Goal: Transaction & Acquisition: Book appointment/travel/reservation

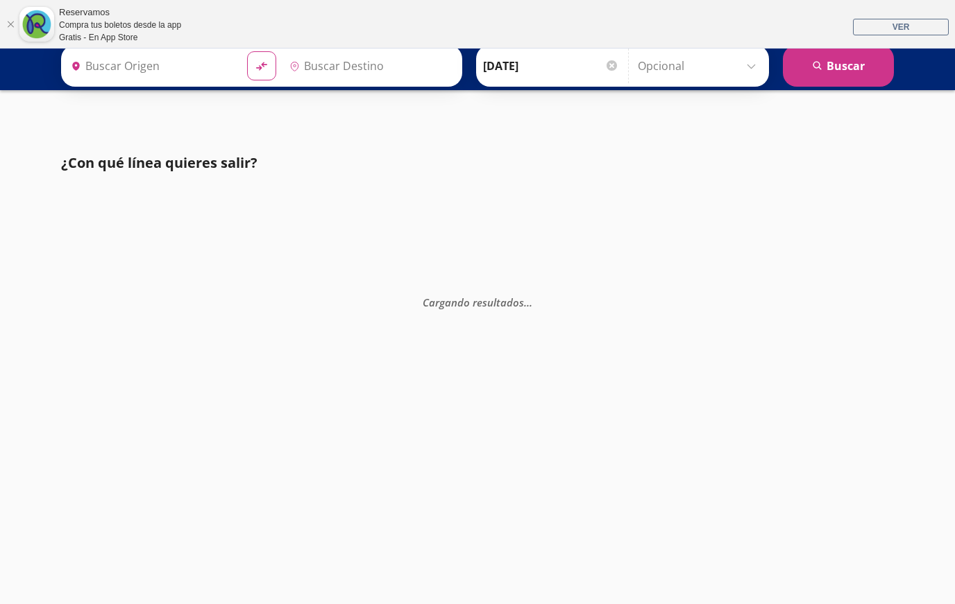
type input "[GEOGRAPHIC_DATA], [GEOGRAPHIC_DATA]"
type input "Santiago de Querétaro, [GEOGRAPHIC_DATA]"
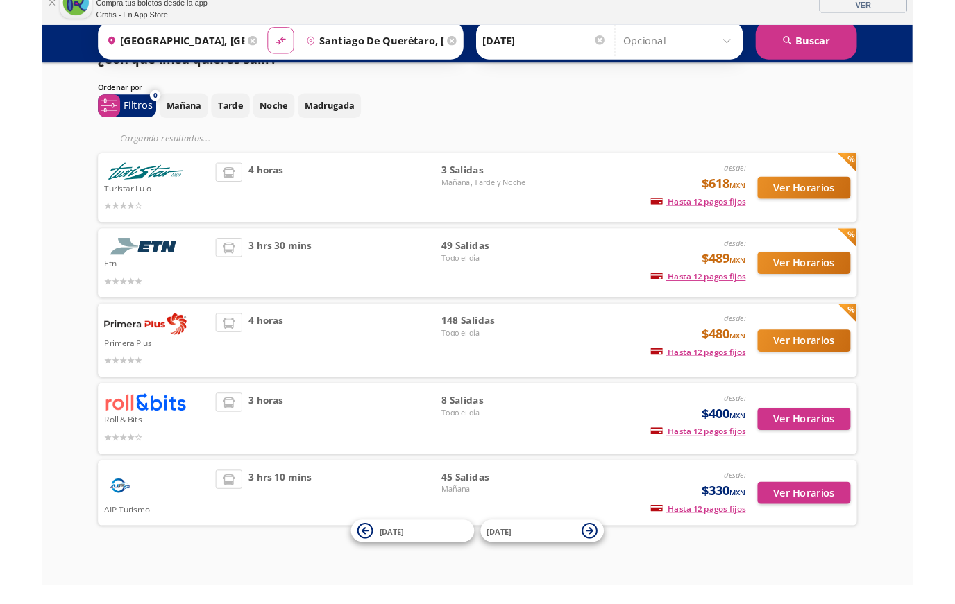
scroll to position [111, 0]
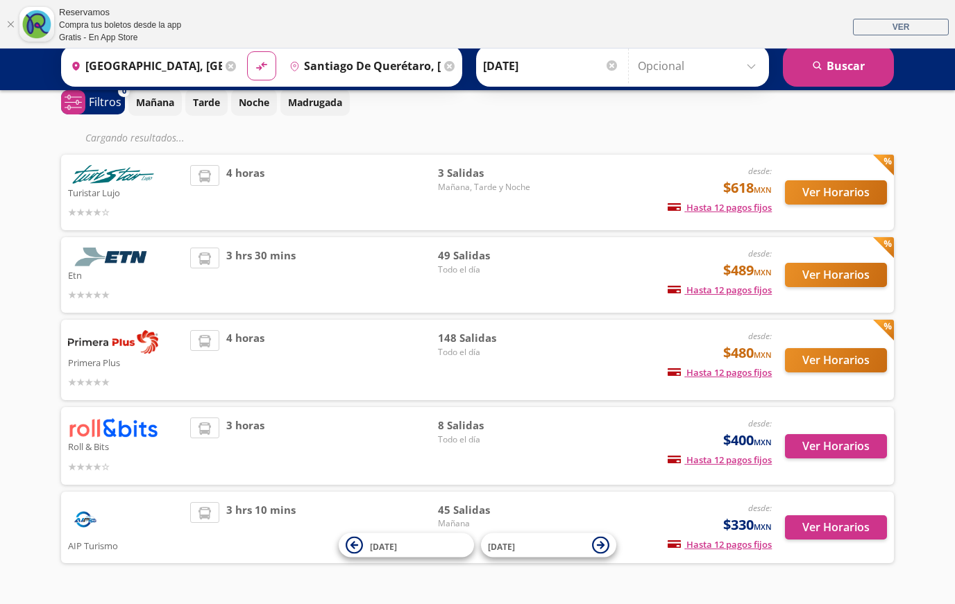
click at [840, 282] on button "Ver Horarios" at bounding box center [836, 275] width 102 height 24
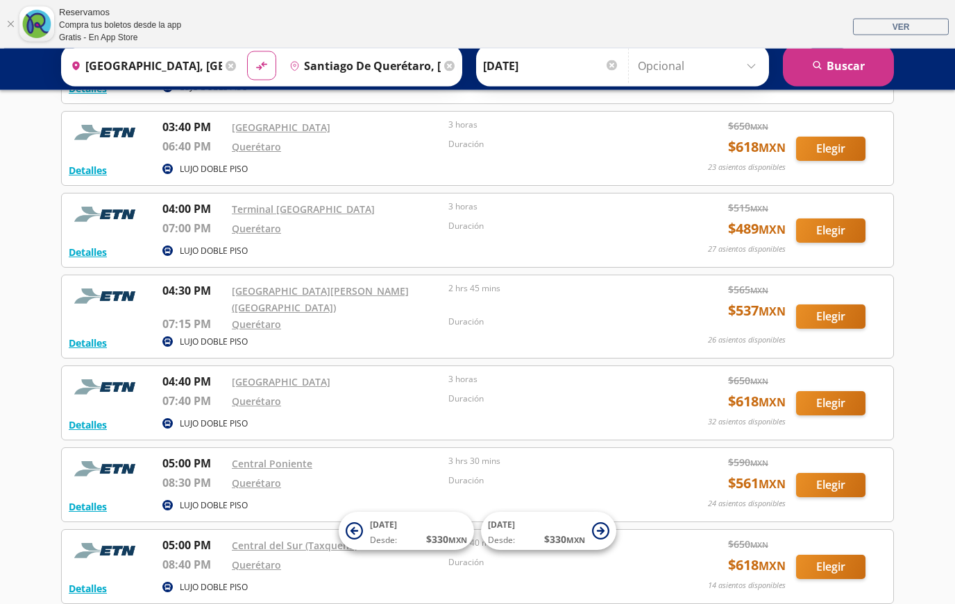
scroll to position [2830, 0]
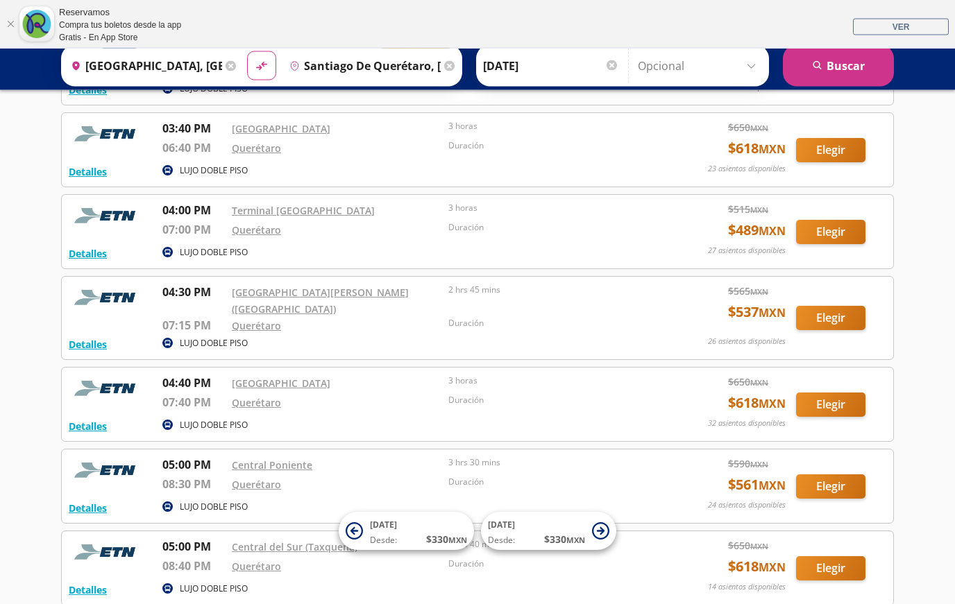
click at [838, 411] on button "Elegir" at bounding box center [830, 405] width 69 height 24
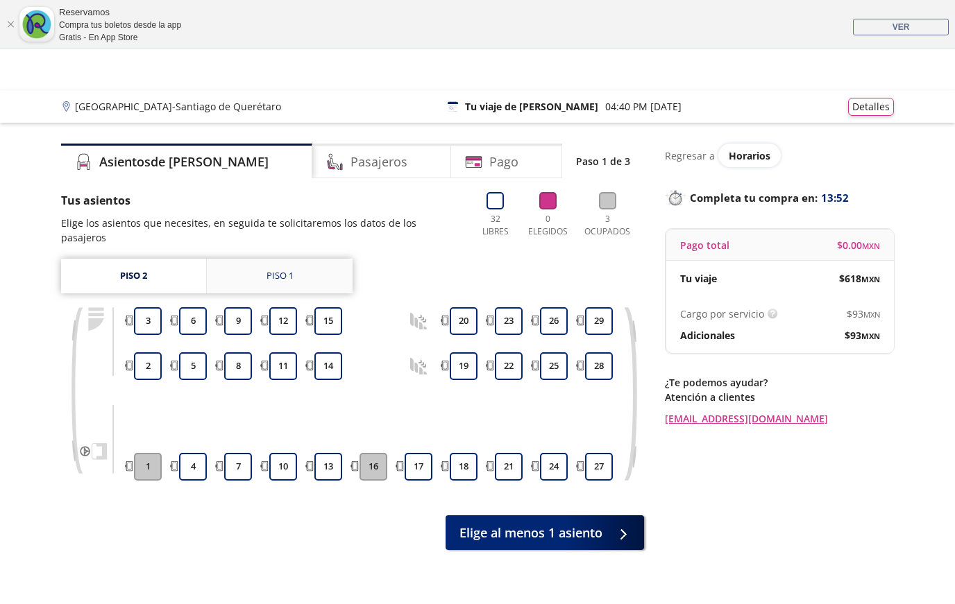
click at [299, 271] on link "Piso 1" at bounding box center [280, 276] width 146 height 35
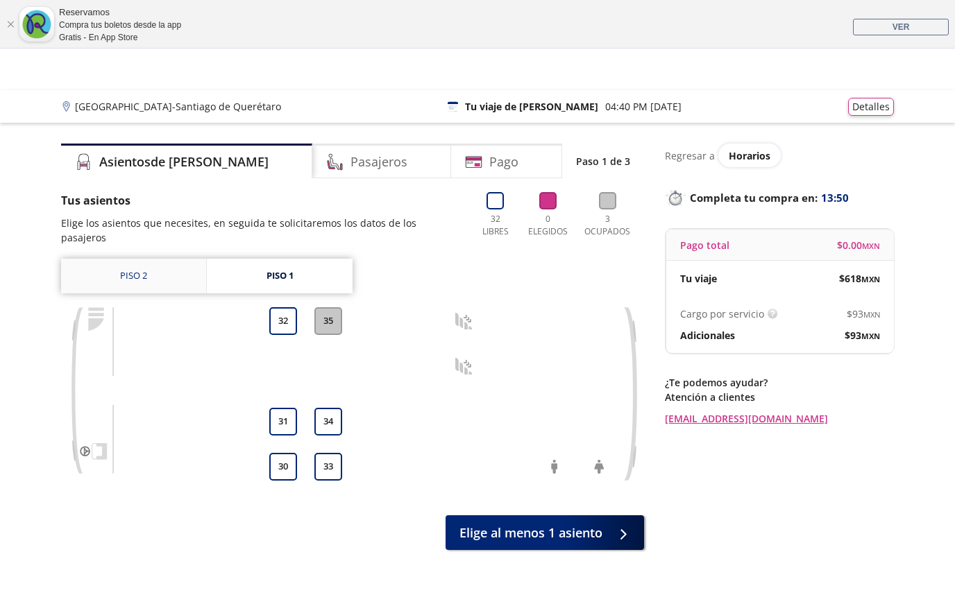
click at [151, 259] on link "Piso 2" at bounding box center [133, 276] width 145 height 35
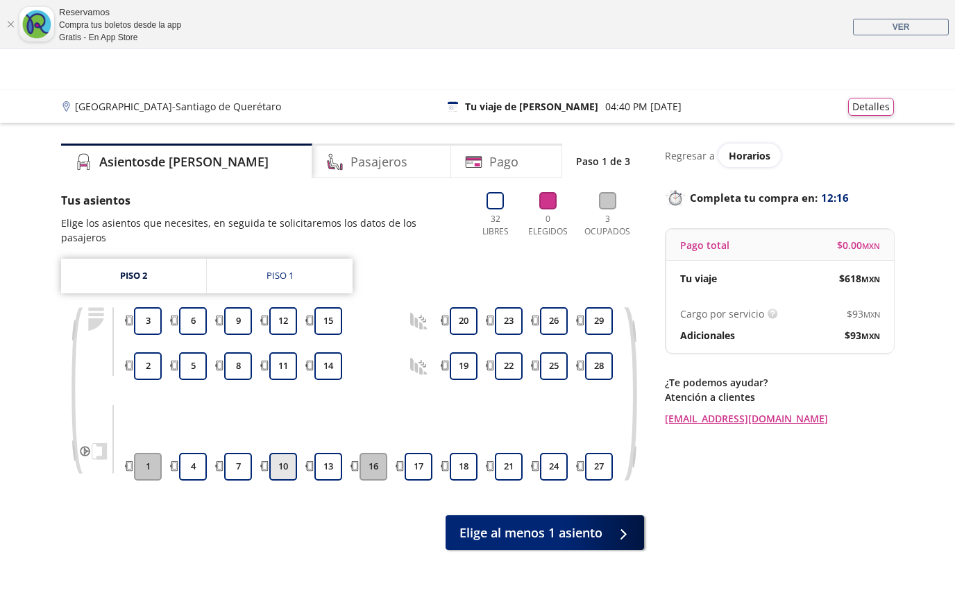
click at [278, 457] on button "10" at bounding box center [283, 467] width 28 height 28
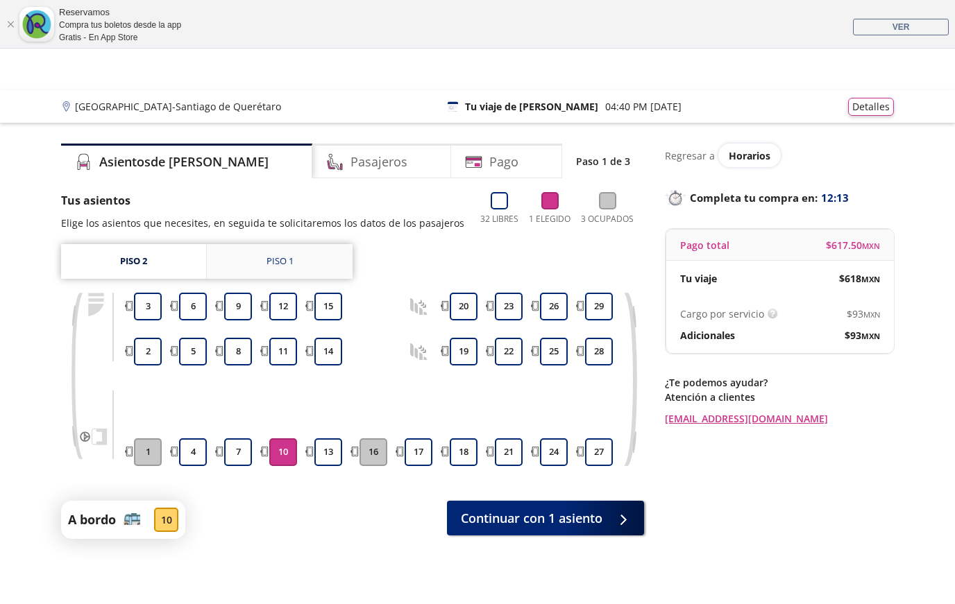
click at [280, 260] on div "Piso 1" at bounding box center [279, 262] width 27 height 14
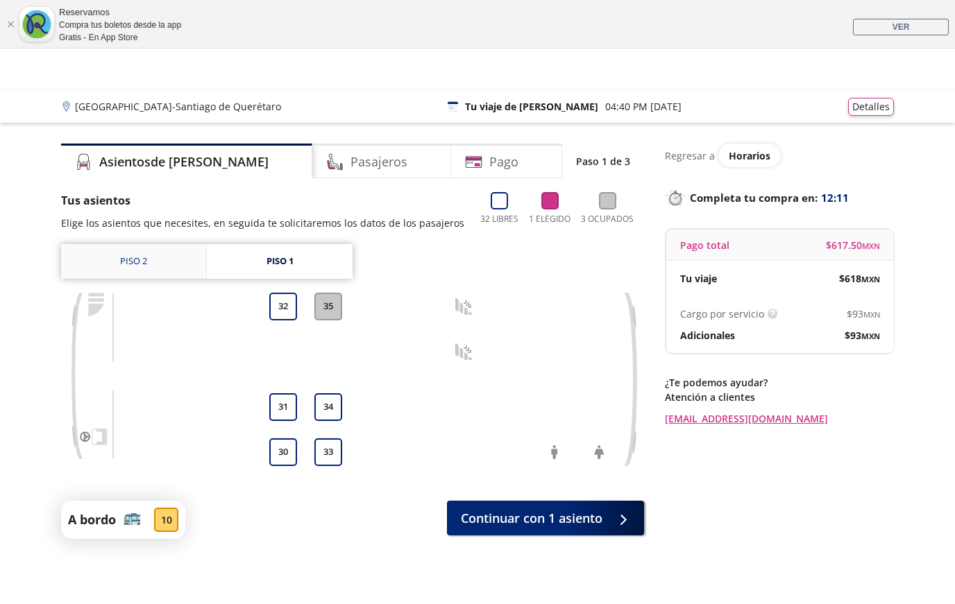
click at [163, 263] on link "Piso 2" at bounding box center [133, 261] width 145 height 35
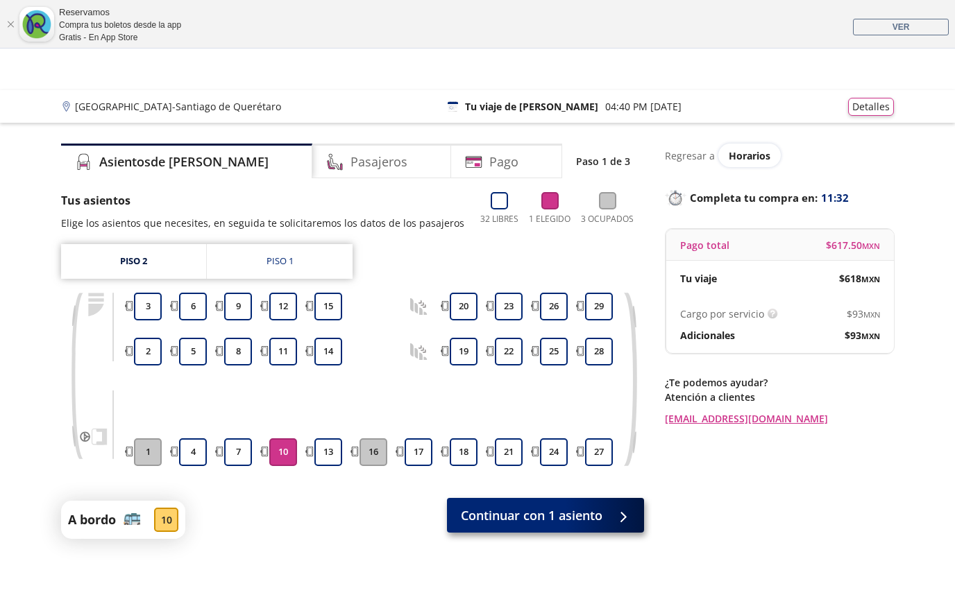
click at [602, 519] on span "Continuar con 1 asiento" at bounding box center [532, 516] width 142 height 19
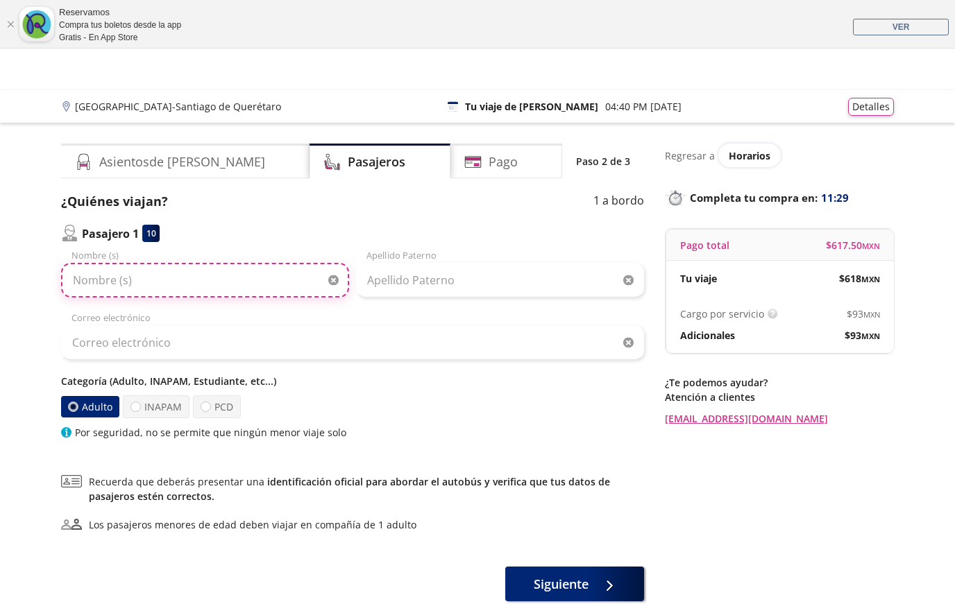
click at [170, 282] on input "Nombre (s)" at bounding box center [205, 280] width 288 height 35
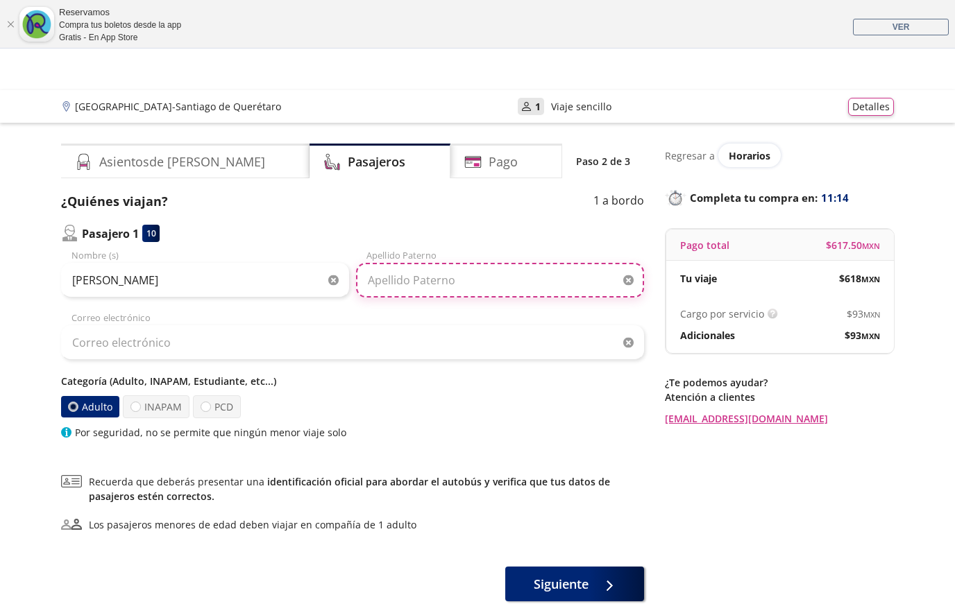
click at [450, 279] on input "Apellido Paterno" at bounding box center [500, 280] width 288 height 35
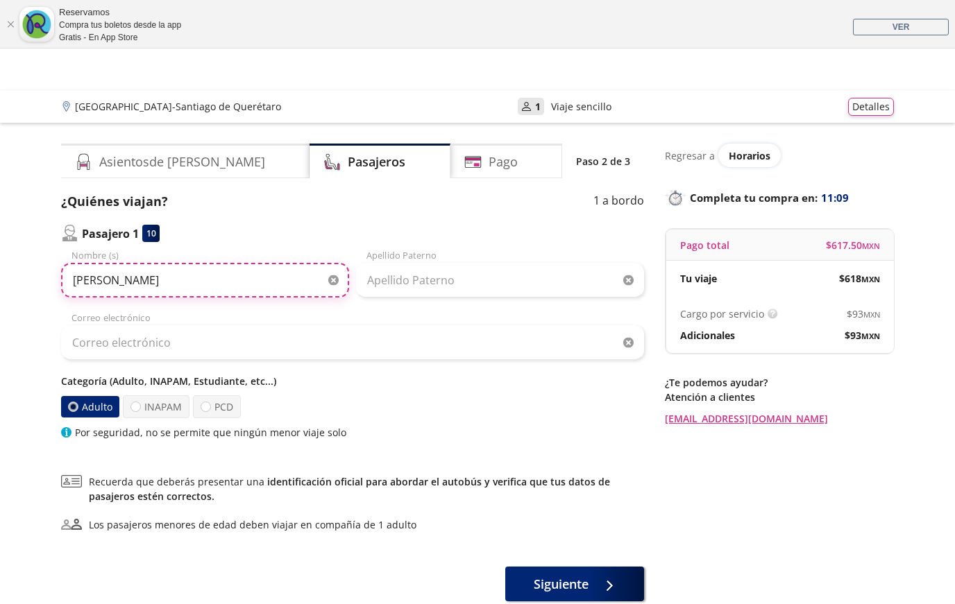
click at [271, 275] on input "[PERSON_NAME]" at bounding box center [205, 280] width 288 height 35
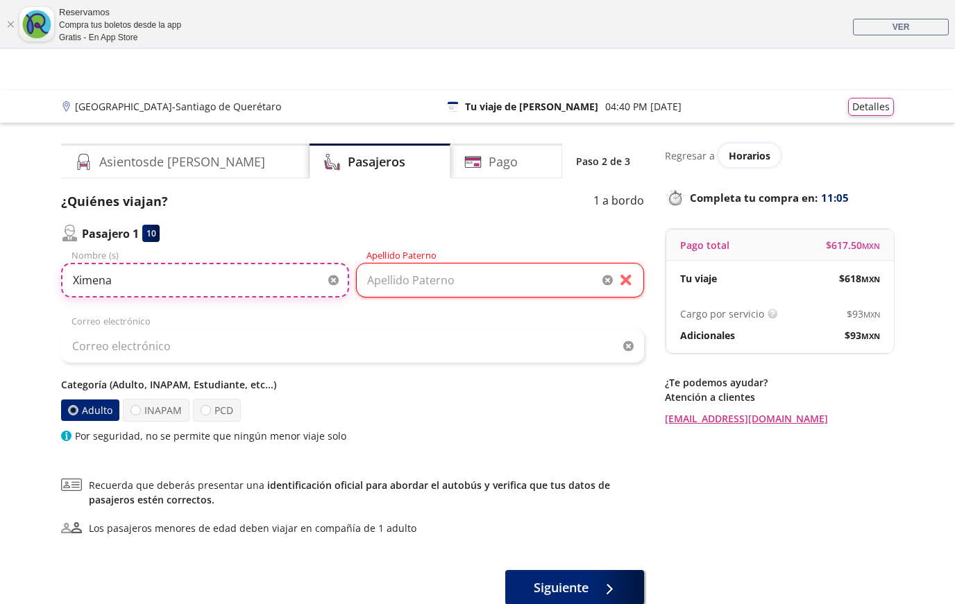
type input "Ximena"
click at [378, 280] on input "Apellido Paterno" at bounding box center [500, 280] width 288 height 35
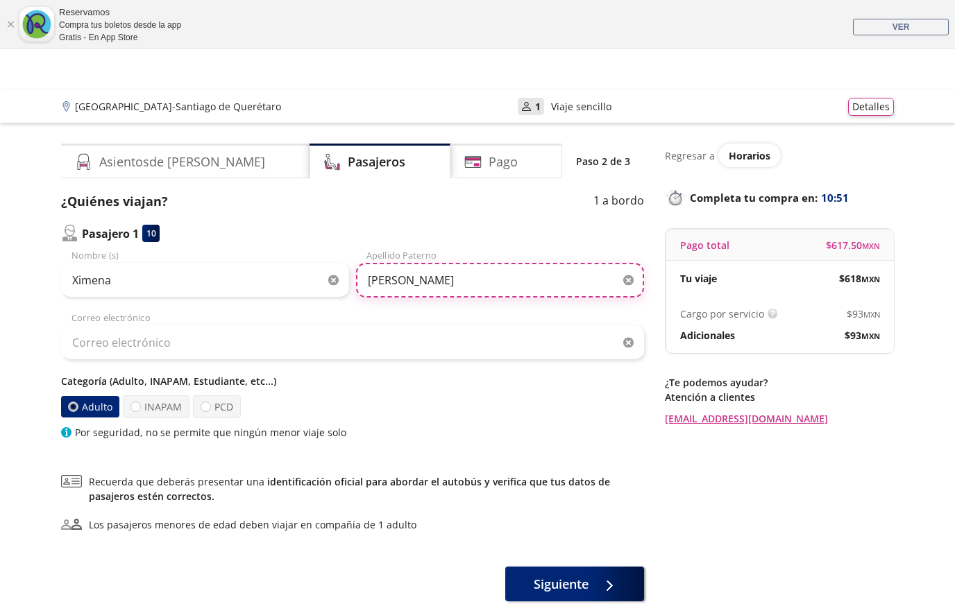
type input "[PERSON_NAME]"
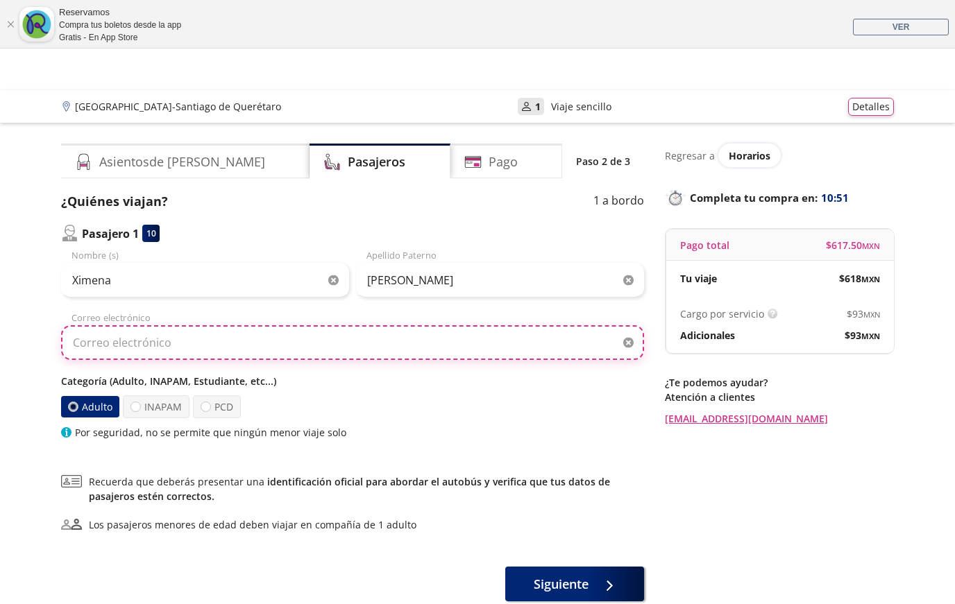
click at [277, 353] on input "Correo electrónico" at bounding box center [352, 342] width 583 height 35
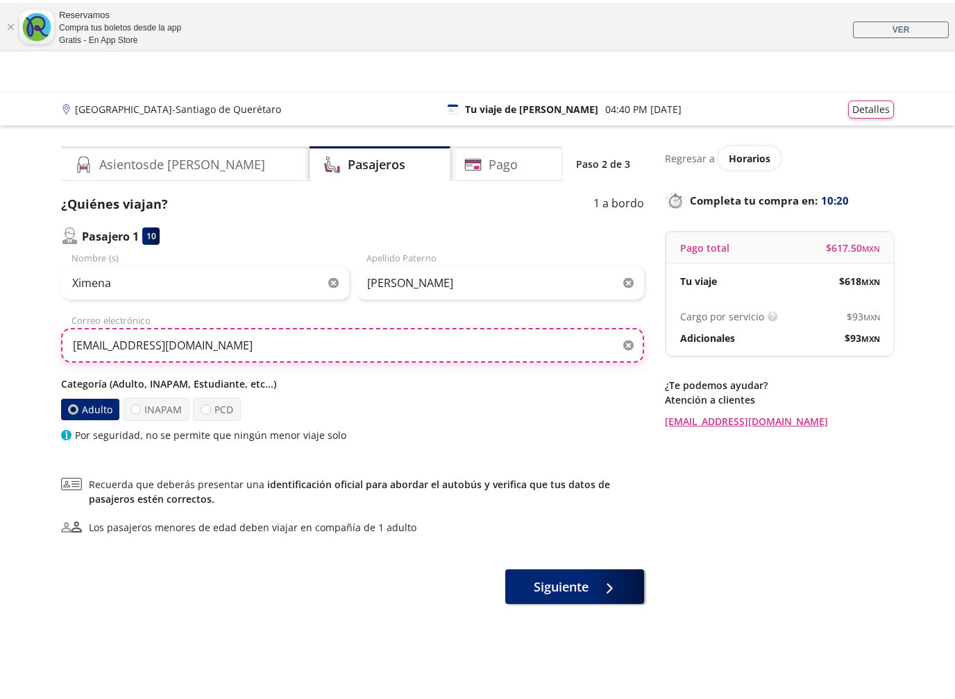
scroll to position [4, 0]
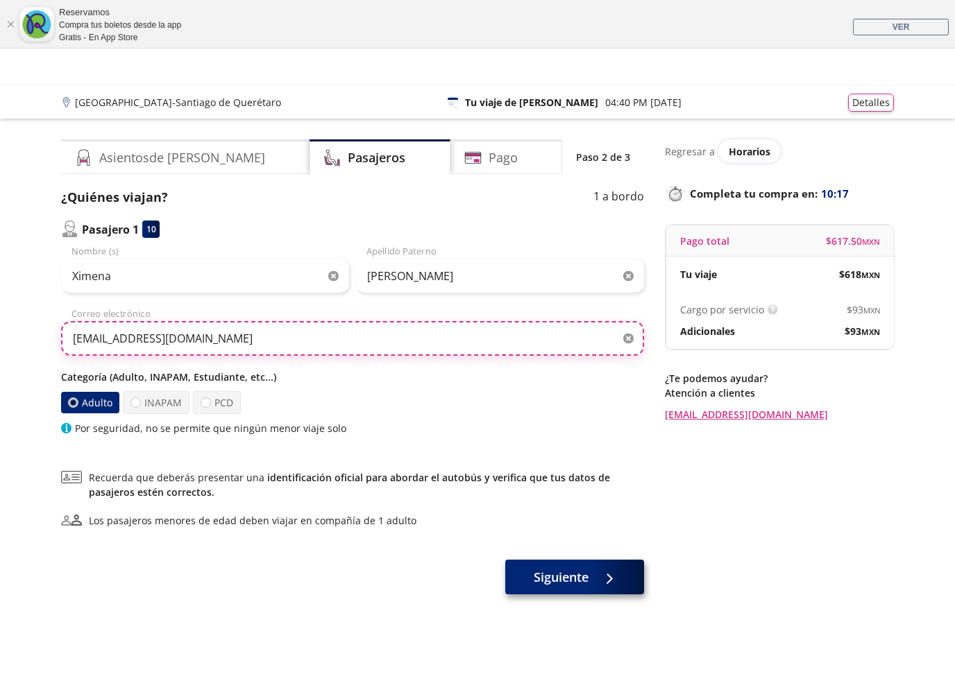
type input "[EMAIL_ADDRESS][DOMAIN_NAME]"
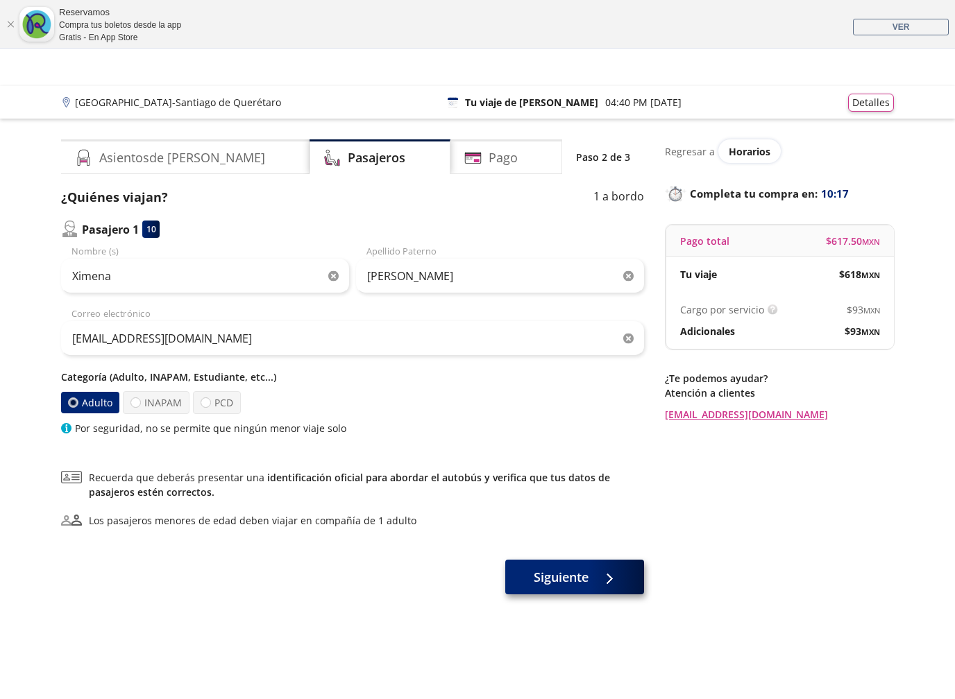
click at [584, 578] on span "Siguiente" at bounding box center [561, 577] width 55 height 19
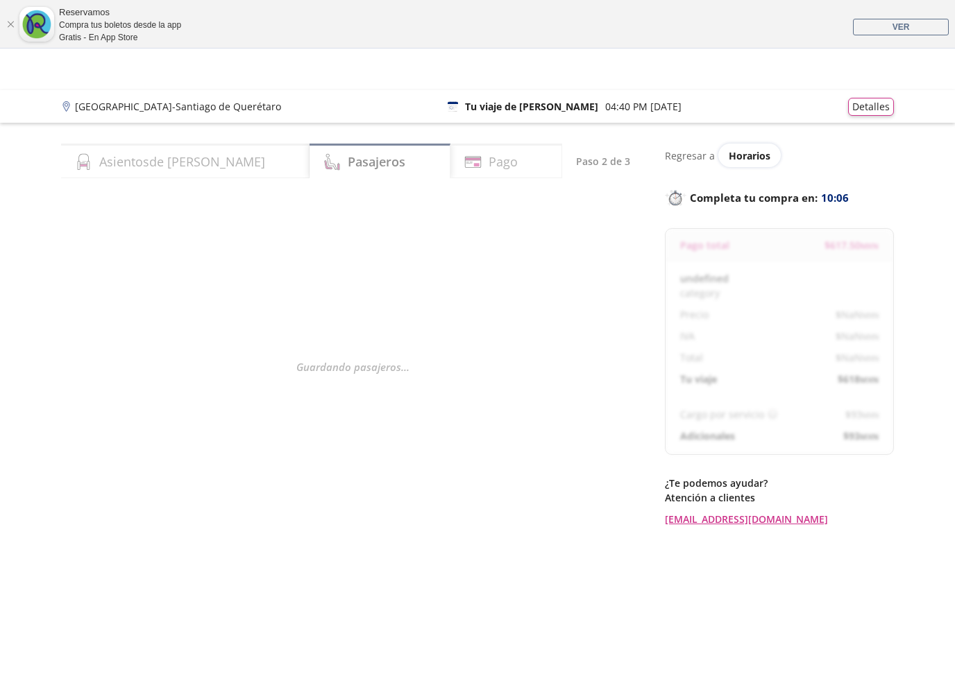
select select "MX"
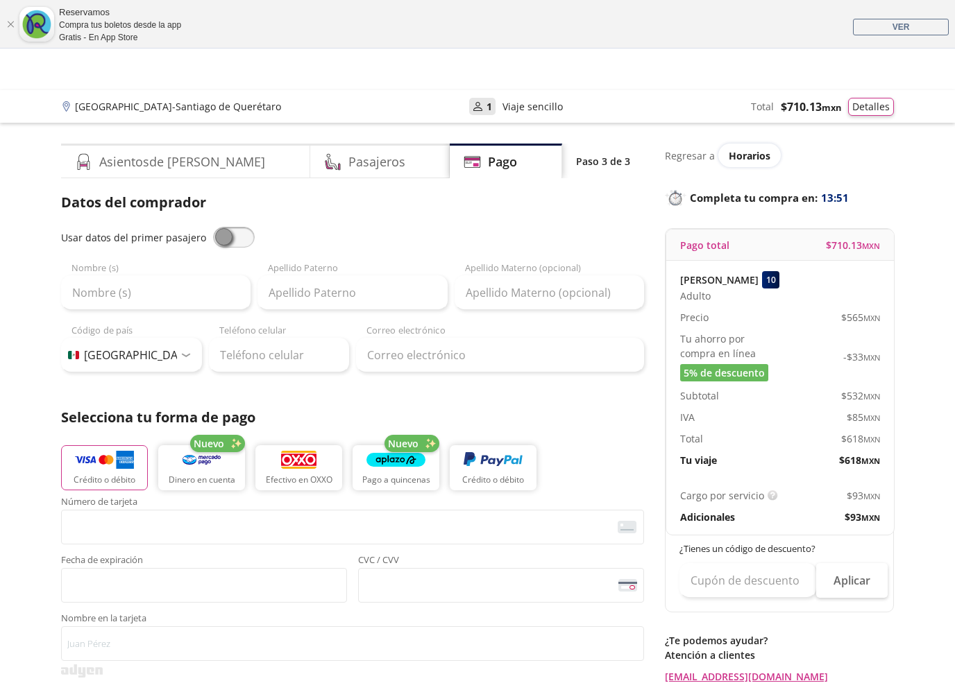
click at [227, 235] on span at bounding box center [234, 237] width 42 height 21
click at [213, 227] on input "checkbox" at bounding box center [213, 227] width 0 height 0
type input "Ximena"
type input "[PERSON_NAME]"
type input "[EMAIL_ADDRESS][DOMAIN_NAME]"
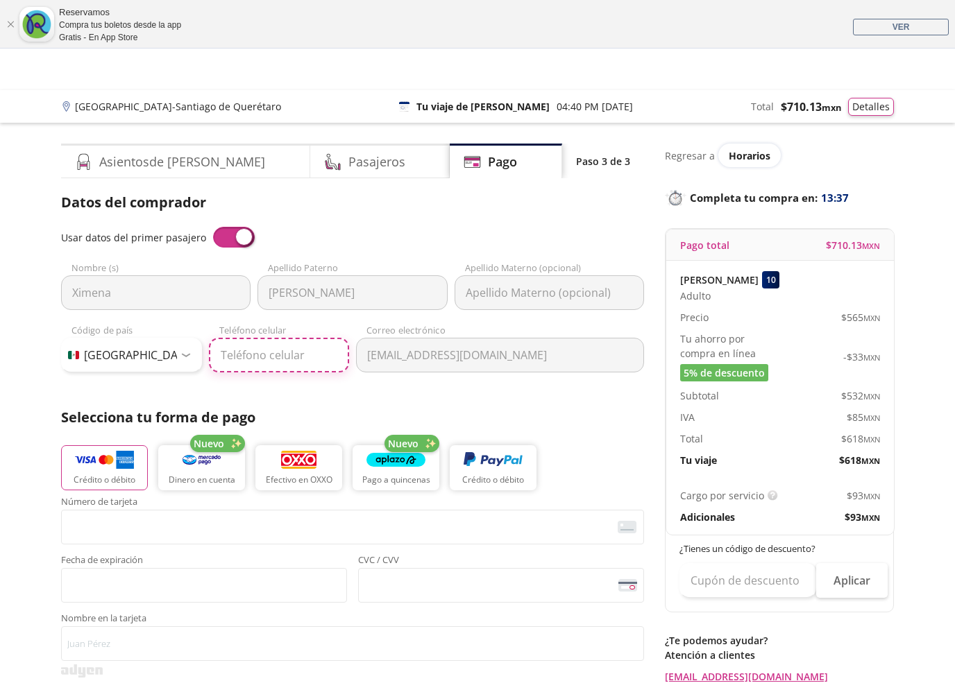
click at [312, 358] on input "Teléfono celular" at bounding box center [279, 355] width 141 height 35
type input "[PHONE_NUMBER]"
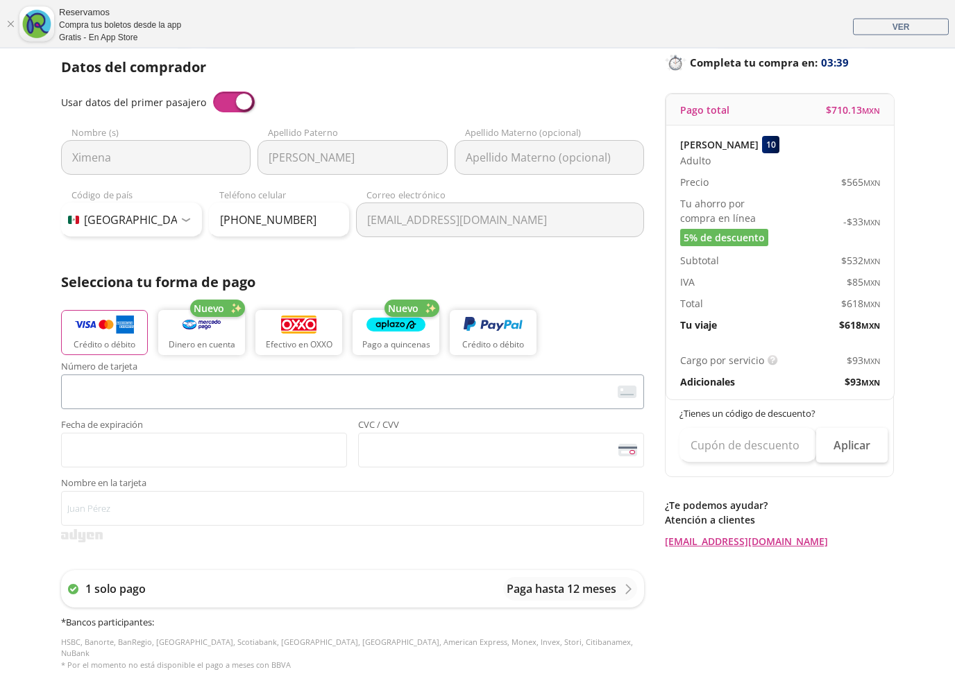
scroll to position [136, 0]
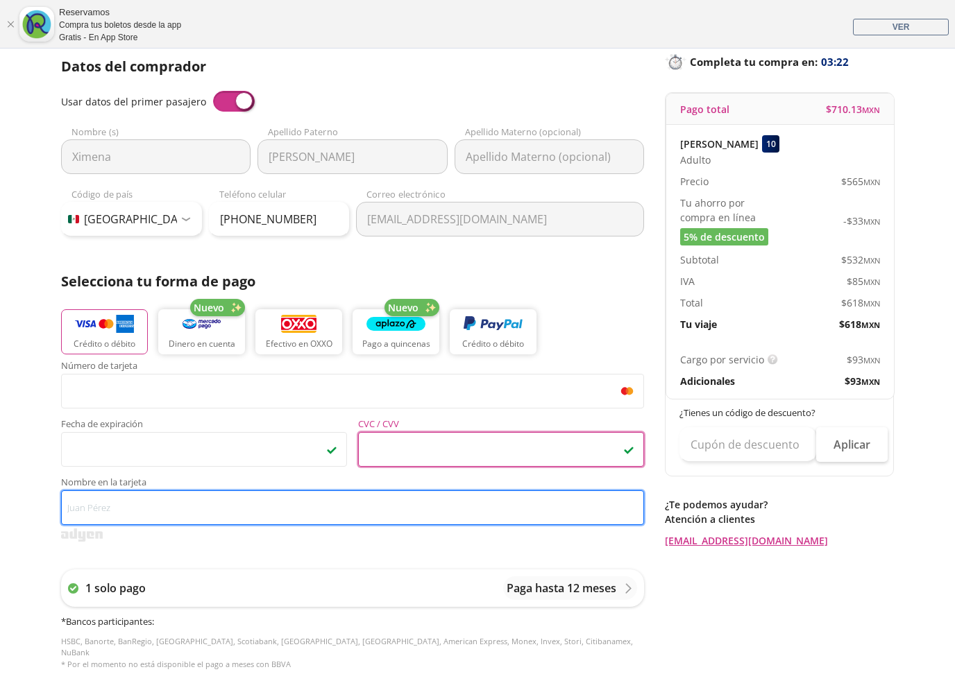
click at [275, 506] on input "Nombre en la tarjeta" at bounding box center [352, 508] width 583 height 35
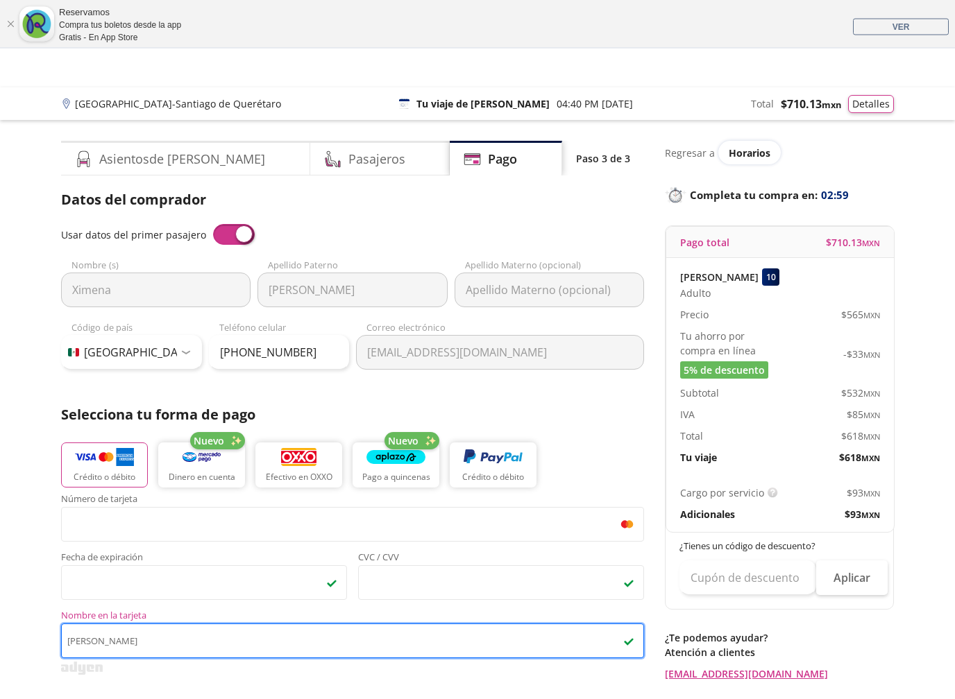
scroll to position [3, 0]
type input "[PERSON_NAME]"
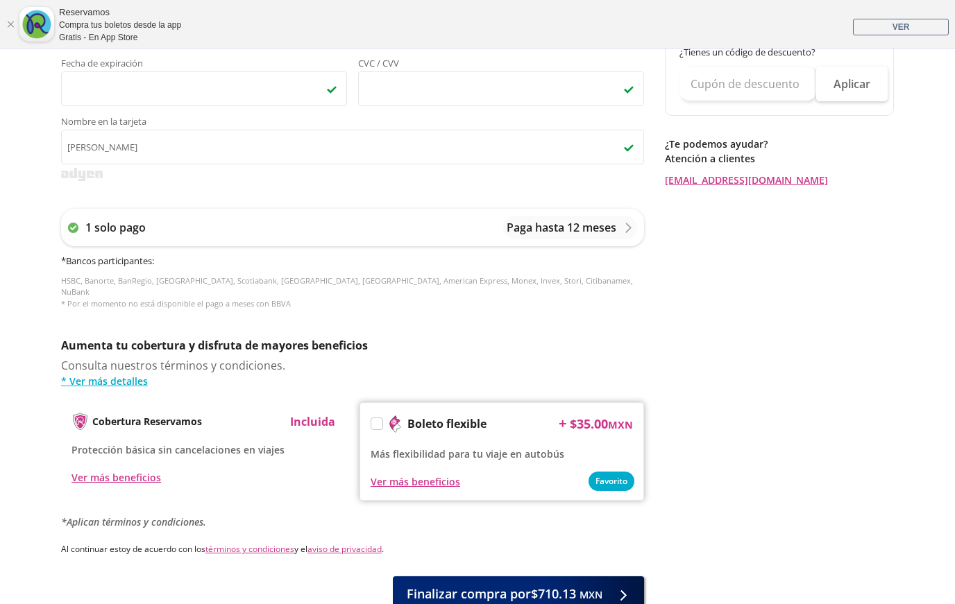
scroll to position [581, 0]
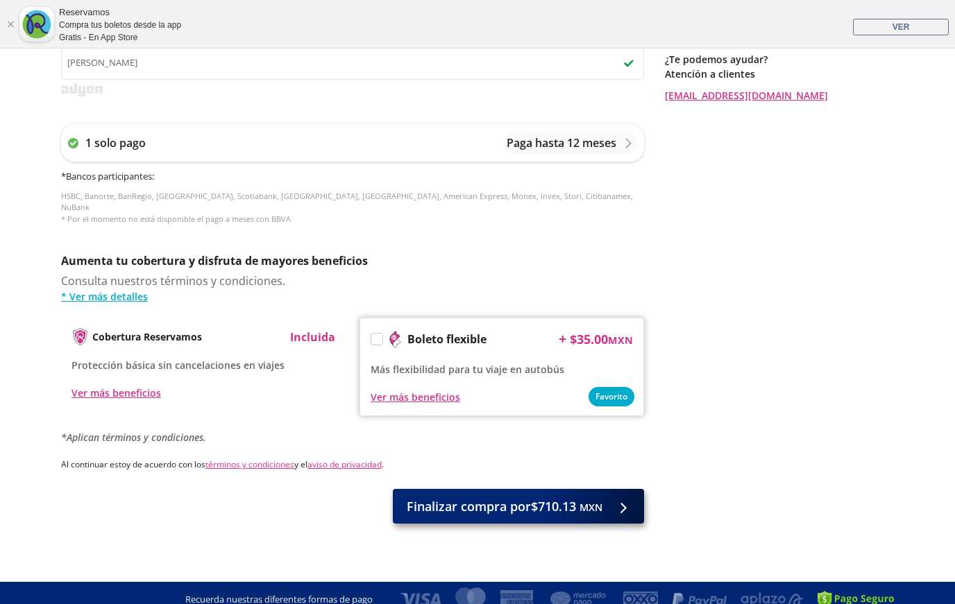
click at [566, 498] on span "Finalizar compra por $710.13 MXN" at bounding box center [505, 507] width 196 height 19
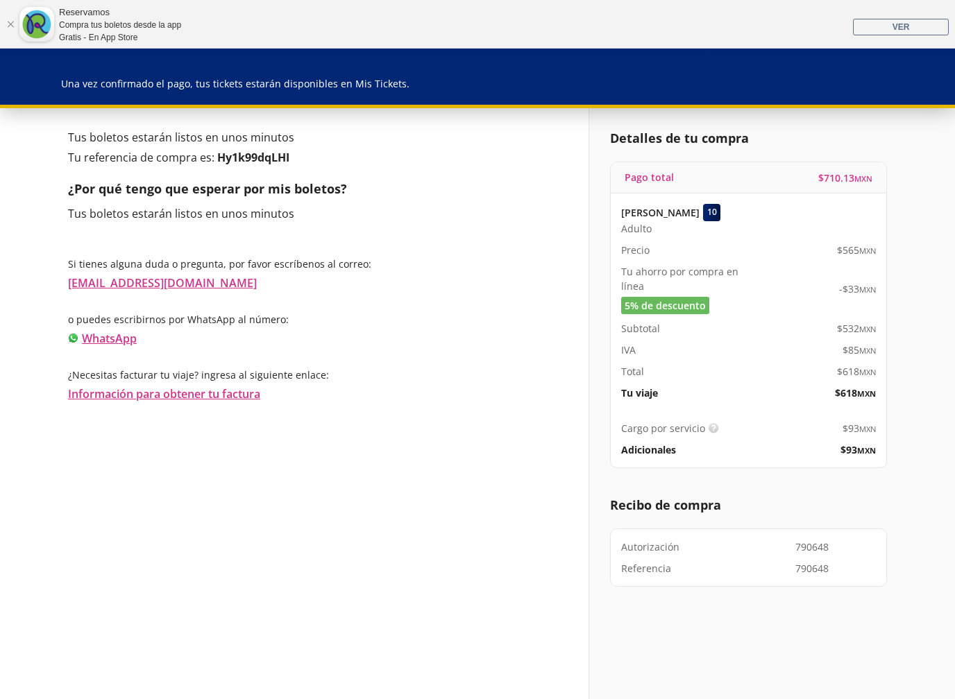
scroll to position [75, 0]
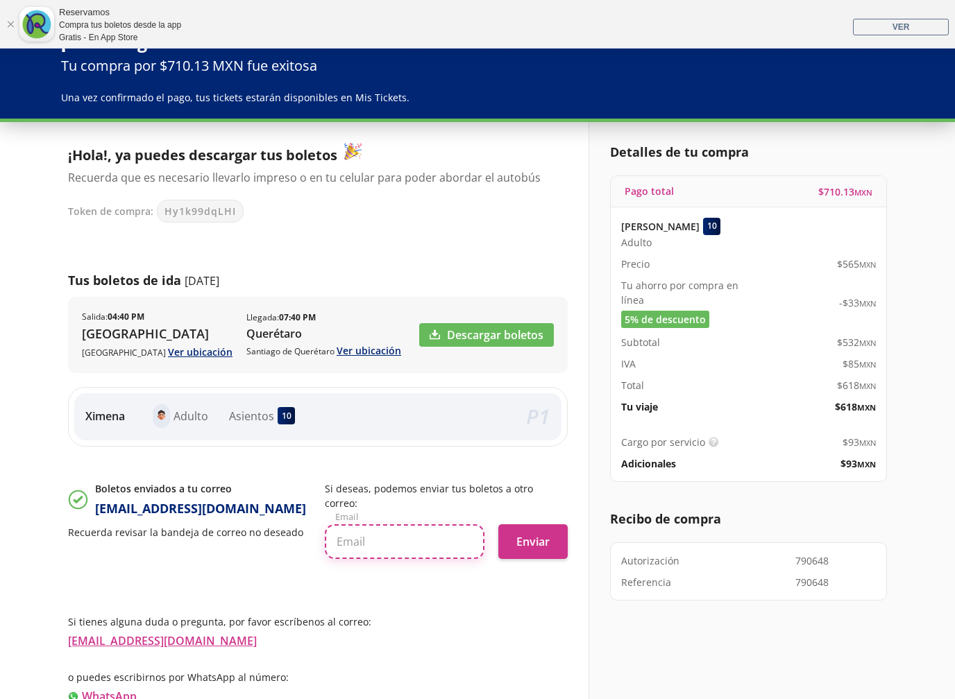
click at [401, 525] on input "text" at bounding box center [405, 542] width 160 height 35
type input "X"
type input "ximena"
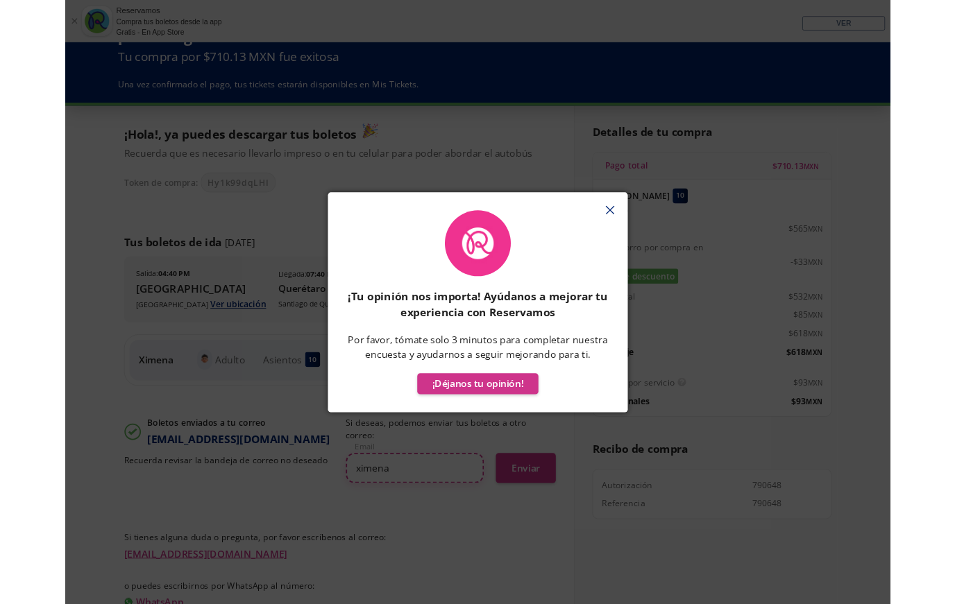
scroll to position [114, 0]
